Goal: Complete application form

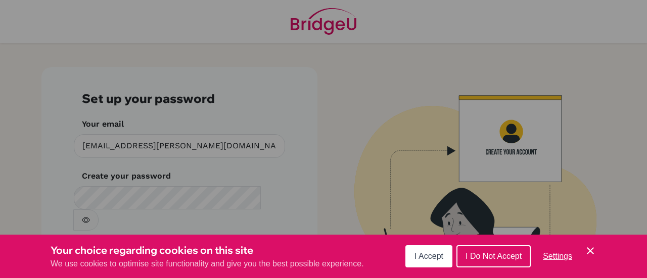
click at [153, 206] on div "Cookie Preferences" at bounding box center [323, 139] width 647 height 278
click at [446, 259] on button "I Accept" at bounding box center [428, 256] width 47 height 22
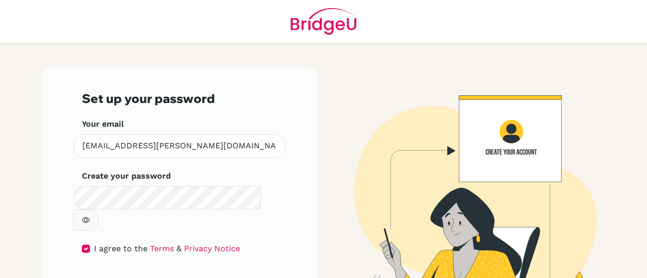
click at [88, 218] on icon "button" at bounding box center [86, 220] width 4 height 4
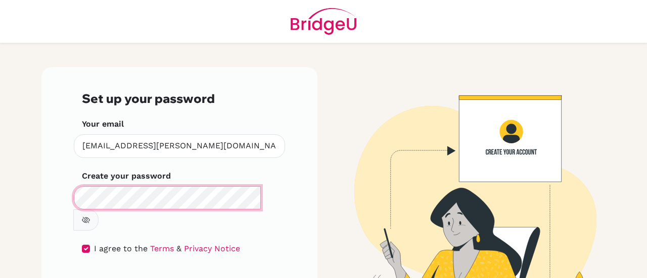
scroll to position [34, 0]
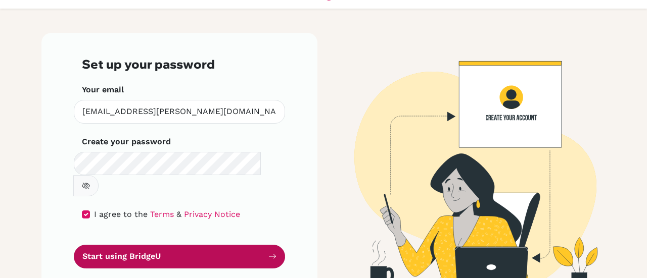
click at [150, 245] on button "Start using BridgeU" at bounding box center [179, 257] width 211 height 24
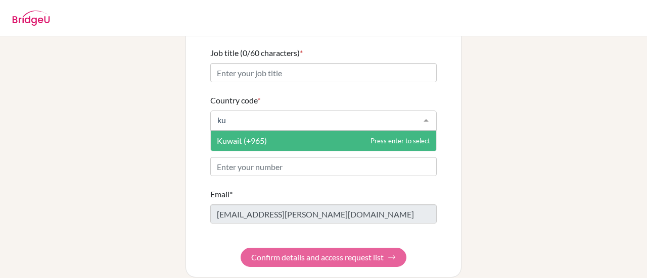
type input "kuw"
click at [246, 136] on span "Kuwait (+965)" at bounding box center [242, 141] width 50 height 10
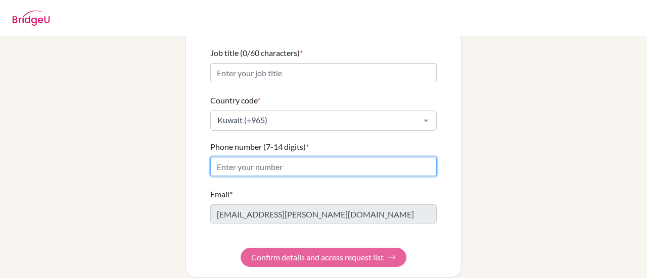
click at [242, 157] on input "Phone number (7-14 digits) *" at bounding box center [323, 166] width 226 height 19
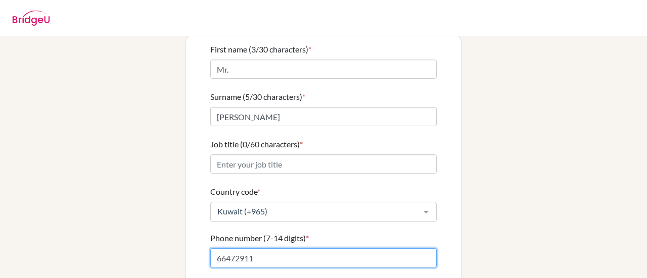
scroll to position [71, 0]
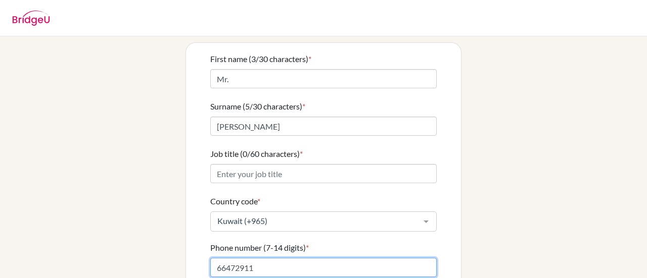
type input "66472911"
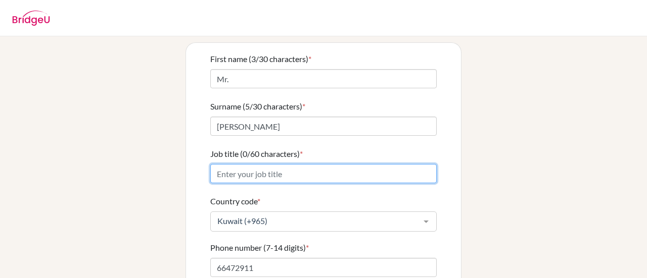
click at [241, 164] on input "Job title (0/60 characters) *" at bounding box center [323, 173] width 226 height 19
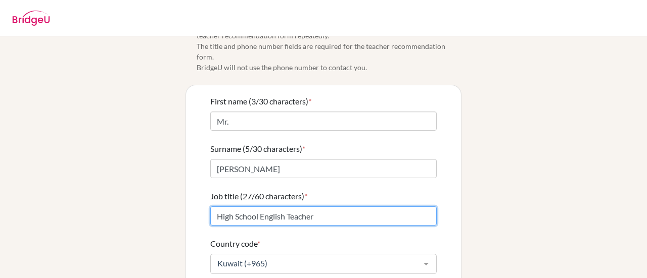
scroll to position [51, 0]
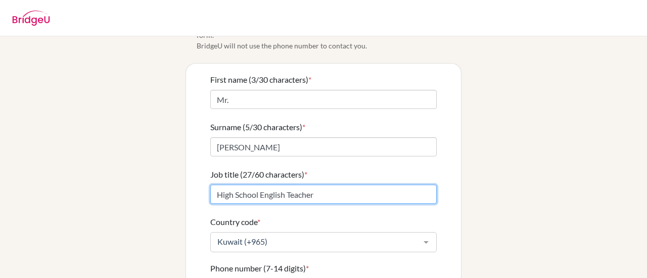
type input "High School English Teacher"
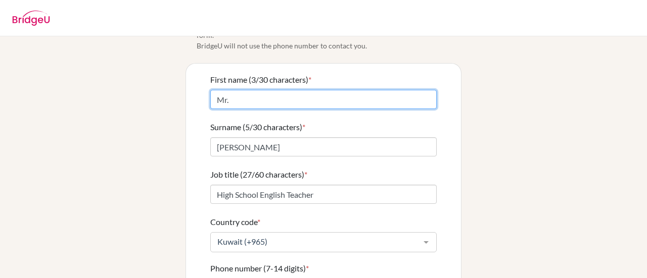
click at [246, 90] on input "Mr." at bounding box center [323, 99] width 226 height 19
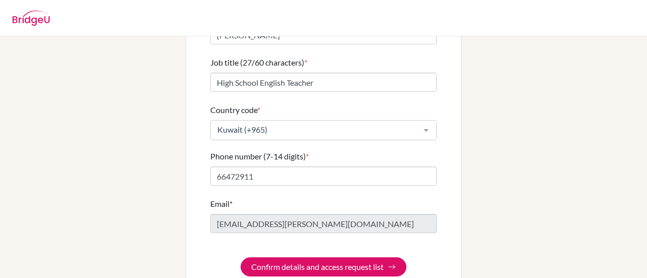
scroll to position [172, 0]
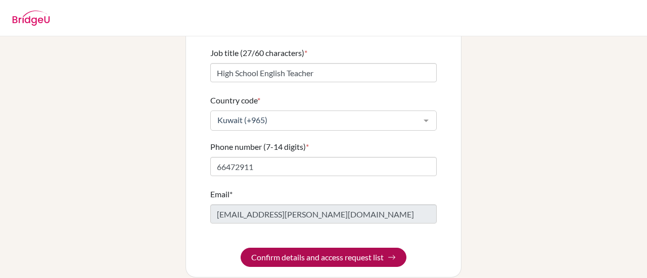
type input "Mr. Darrian"
click at [284, 248] on button "Confirm details and access request list" at bounding box center [323, 257] width 166 height 19
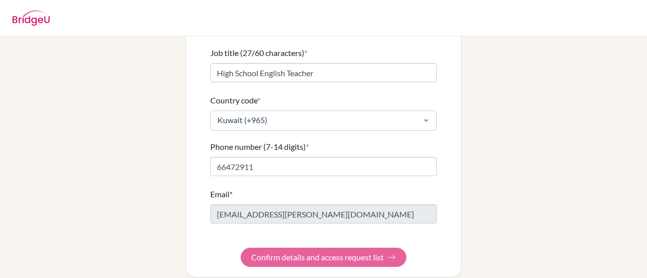
click at [297, 250] on form "First name (11/30 characters) * Mr. Darrian Surname (5/30 characters) * Bryan J…" at bounding box center [323, 109] width 226 height 315
click at [293, 246] on form "First name (11/30 characters) * Mr. Darrian Surname (5/30 characters) * Bryan J…" at bounding box center [323, 109] width 226 height 315
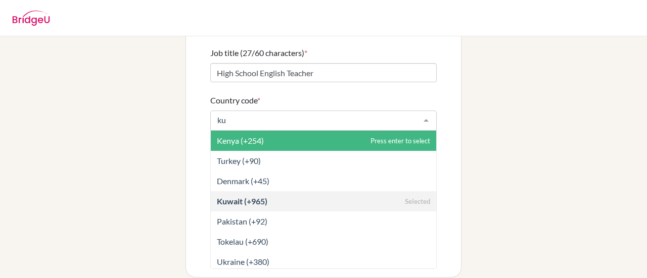
type input "kuw"
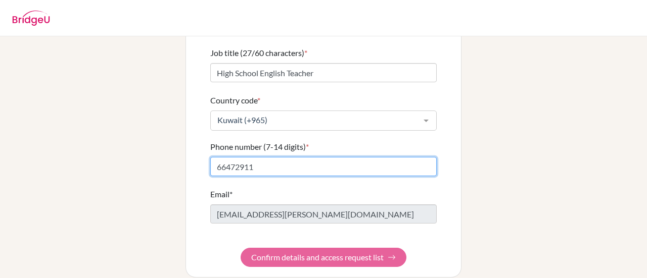
click at [243, 157] on input "66472911" at bounding box center [323, 166] width 226 height 19
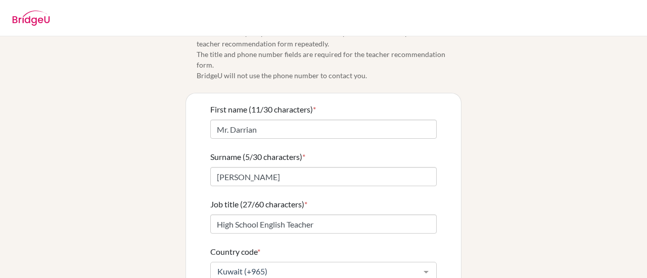
scroll to position [0, 0]
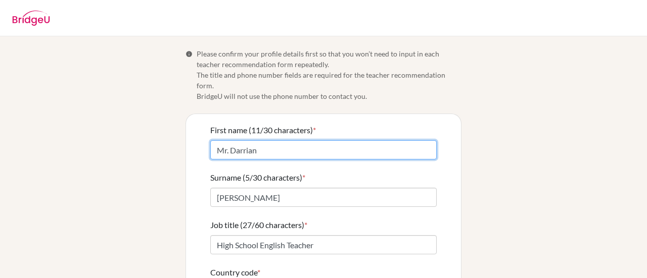
click at [264, 140] on input "Mr. Darrian" at bounding box center [323, 149] width 226 height 19
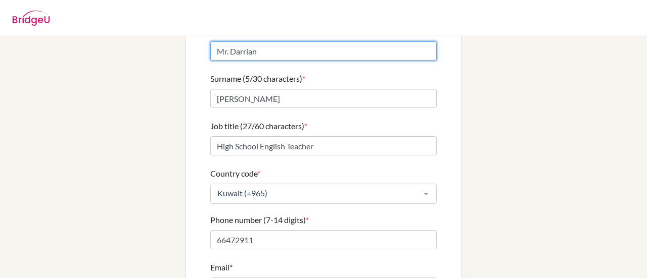
scroll to position [101, 0]
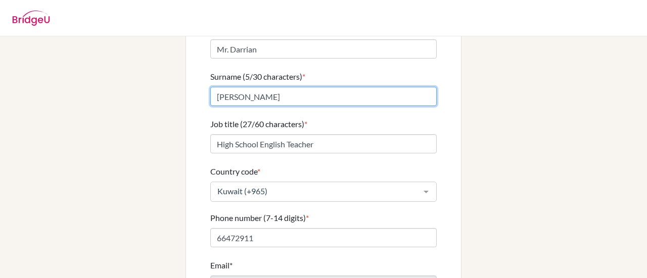
click at [246, 87] on input "[PERSON_NAME]" at bounding box center [323, 96] width 226 height 19
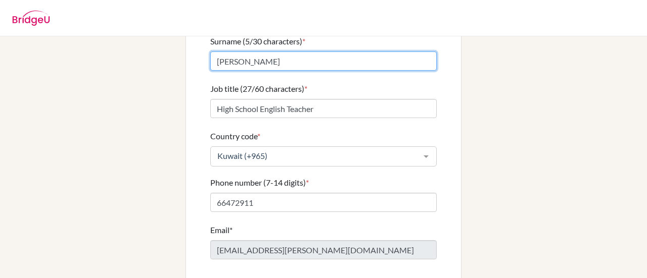
scroll to position [172, 0]
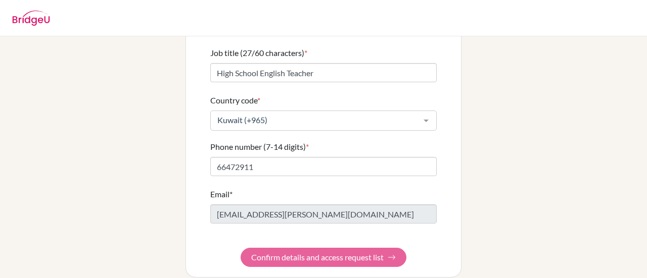
click at [314, 248] on form "First name (11/30 characters) * Mr. Darrian Surname (5/30 characters) * Bryan J…" at bounding box center [323, 109] width 226 height 315
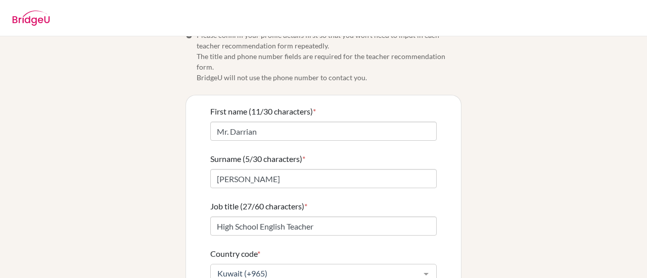
scroll to position [0, 0]
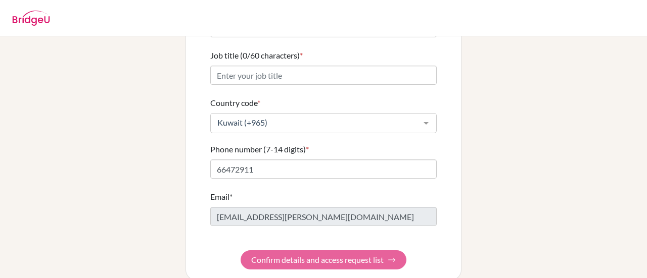
scroll to position [172, 0]
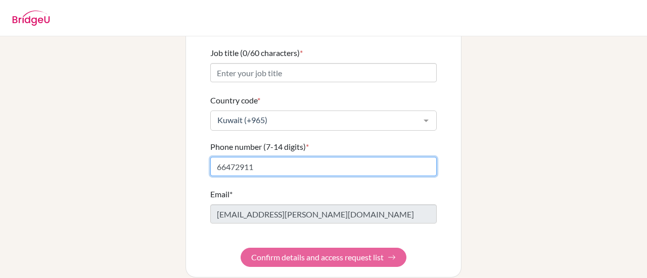
click at [277, 157] on input "66472911" at bounding box center [323, 166] width 226 height 19
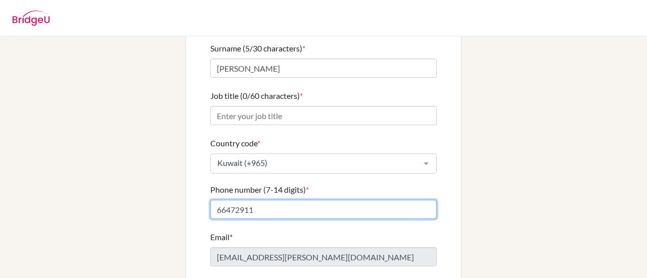
scroll to position [122, 0]
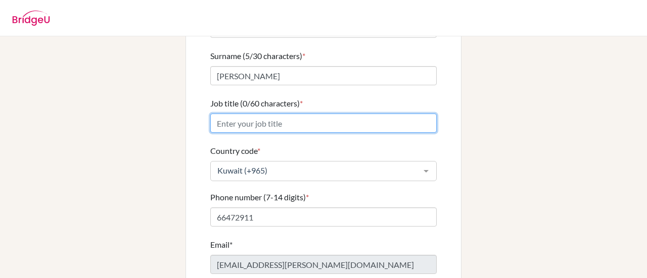
click at [244, 114] on input "Job title (0/60 characters) *" at bounding box center [323, 123] width 226 height 19
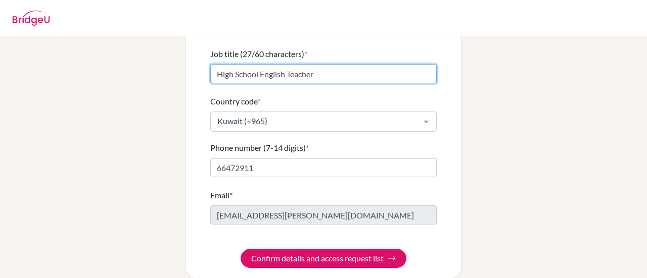
scroll to position [172, 0]
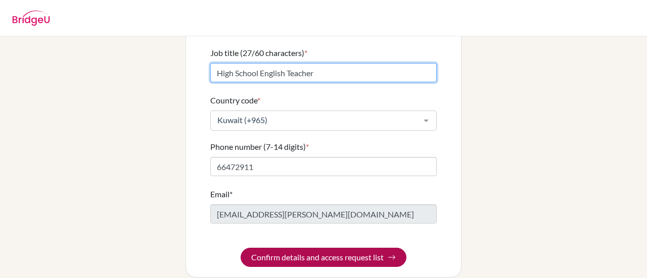
type input "High School English Teacher"
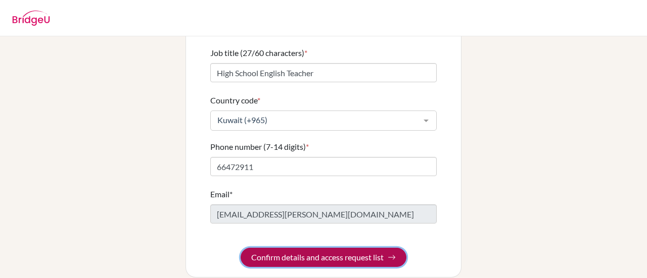
click at [389, 254] on img "submit" at bounding box center [391, 258] width 8 height 8
